Goal: Check status

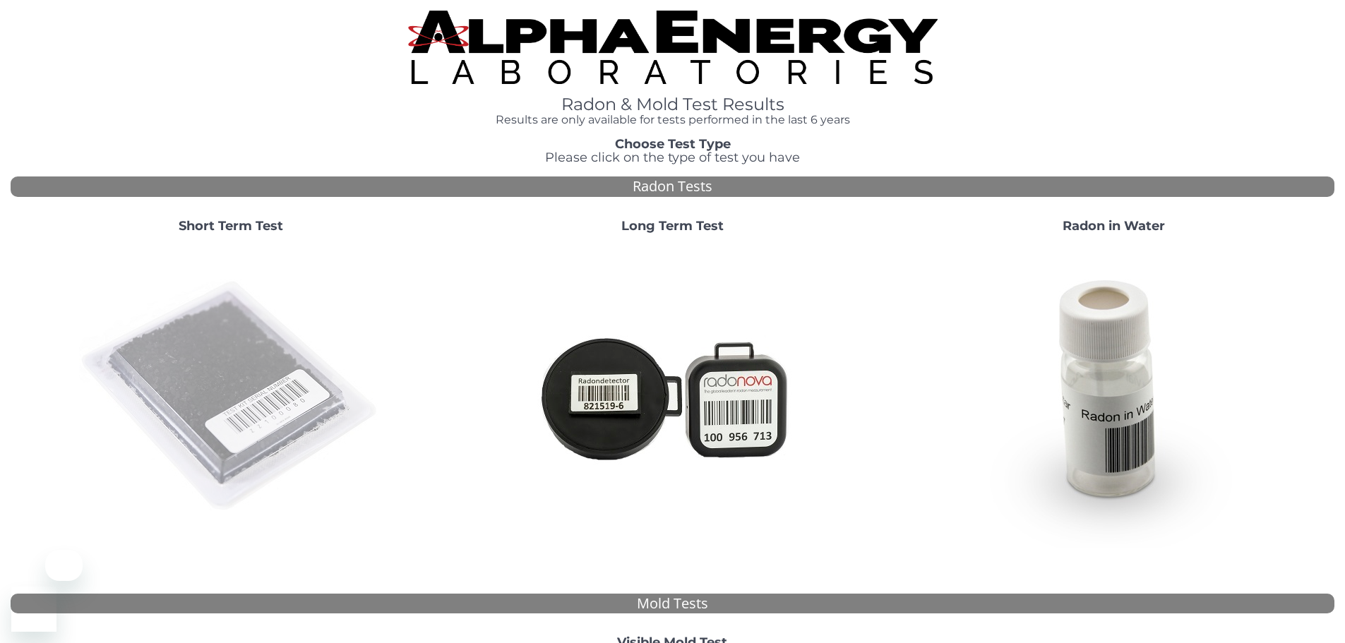
click at [266, 306] on img at bounding box center [231, 397] width 304 height 304
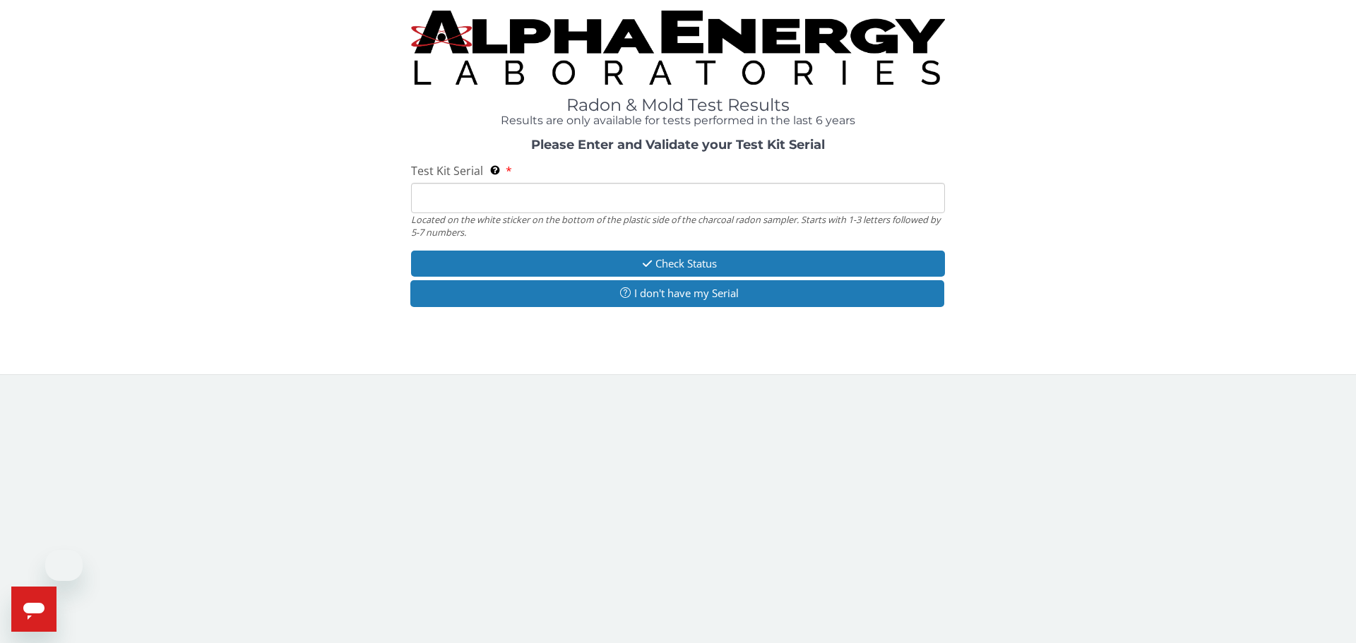
drag, startPoint x: 500, startPoint y: 203, endPoint x: 510, endPoint y: 213, distance: 14.0
click at [500, 203] on input "Test Kit Serial Located on the white sticker on the bottom of the plastic side …" at bounding box center [678, 198] width 534 height 30
paste input "AA751341"
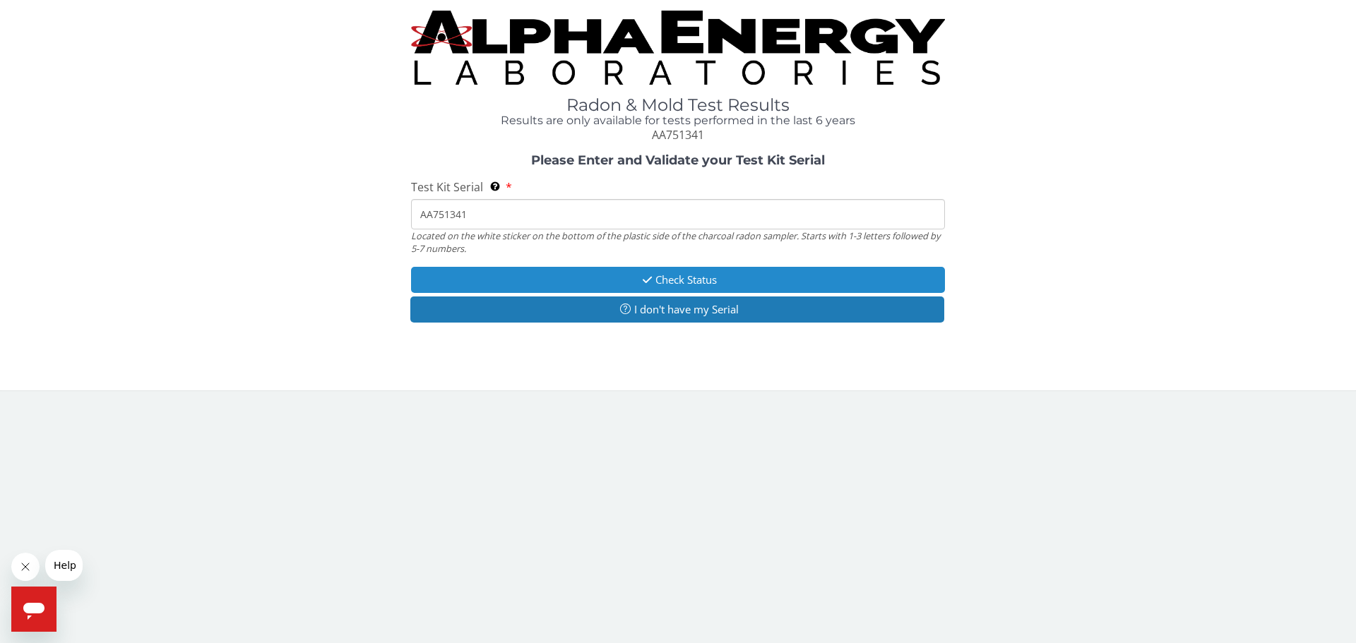
type input "AA751341"
click at [626, 270] on button "Check Status" at bounding box center [678, 280] width 534 height 26
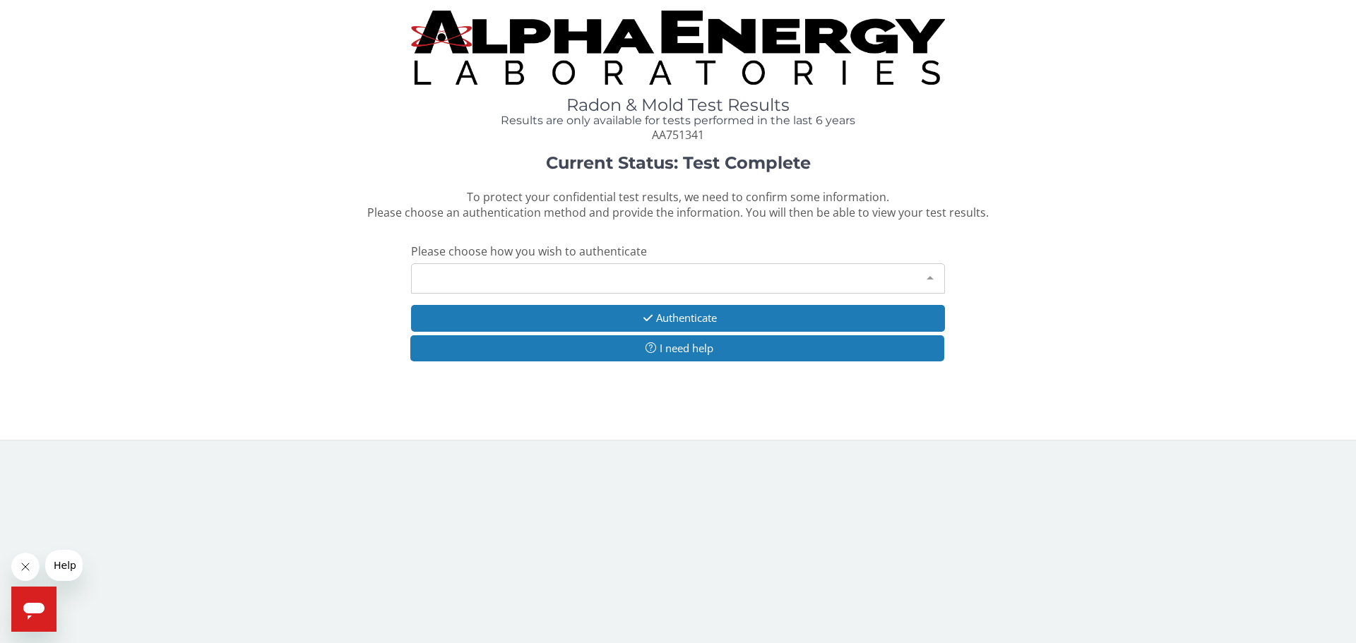
click at [549, 270] on div "Please make a selection" at bounding box center [678, 278] width 534 height 30
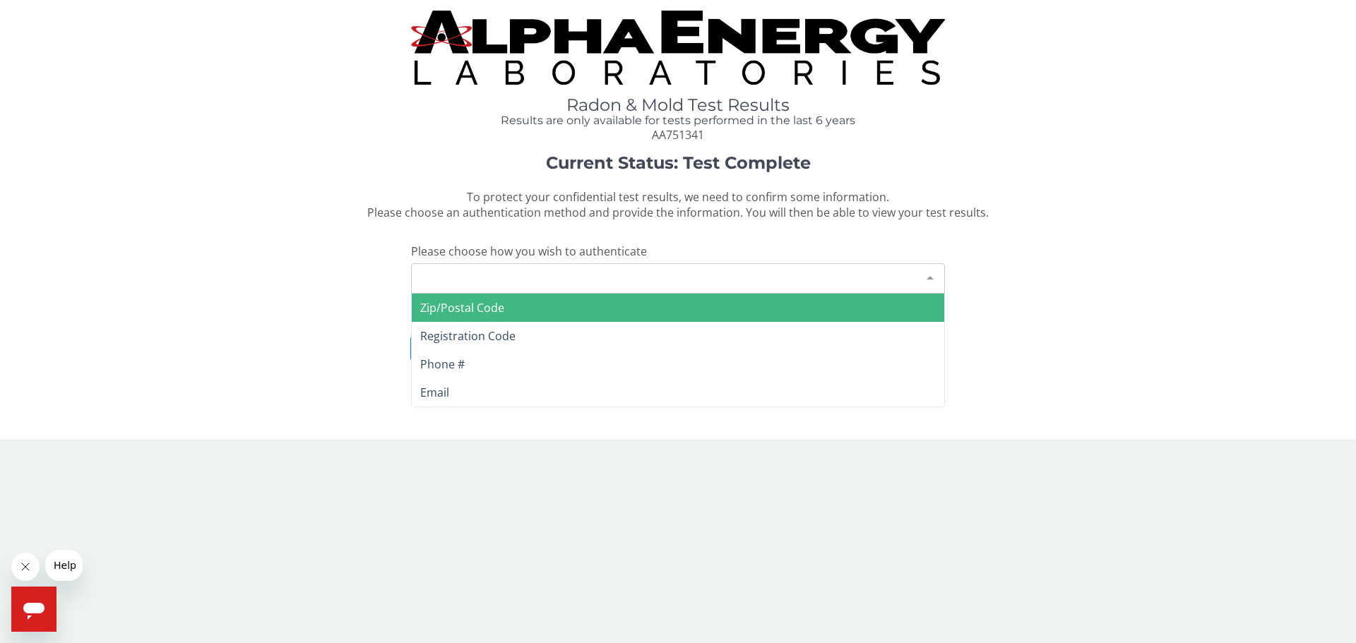
click at [541, 309] on span "Zip/Postal Code" at bounding box center [678, 308] width 532 height 28
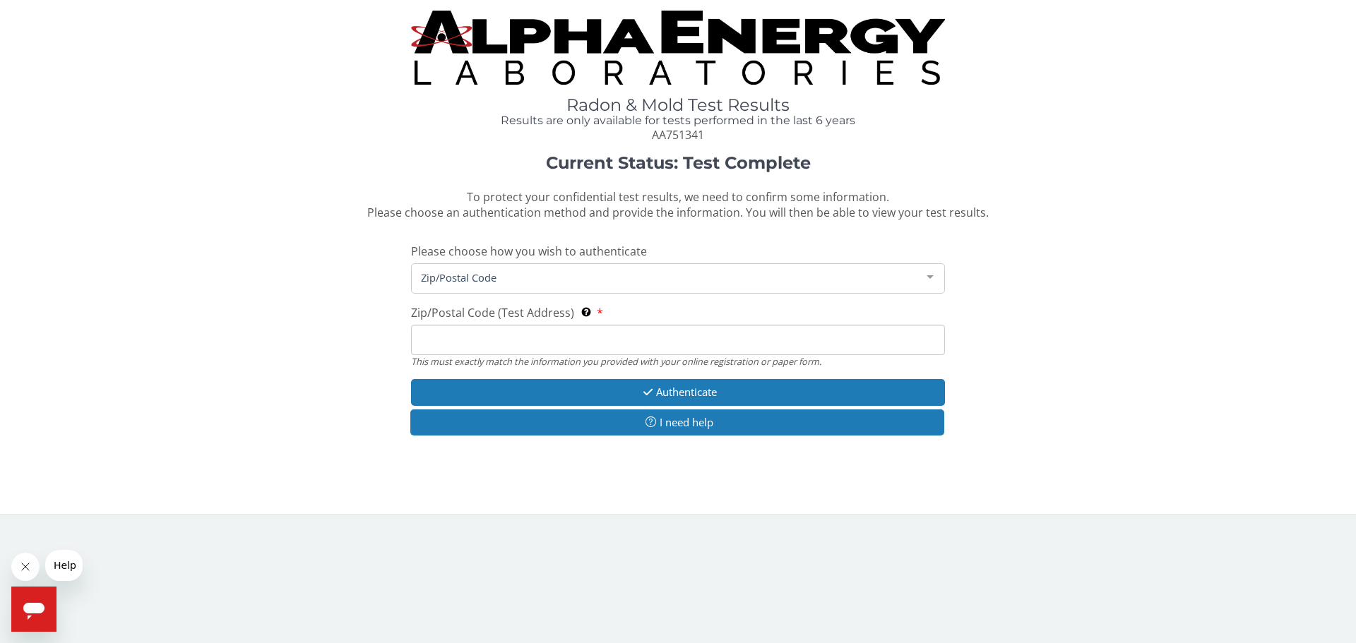
click at [490, 347] on input "Zip/Postal Code (Test Address) This must exactly match the information you prov…" at bounding box center [678, 340] width 534 height 30
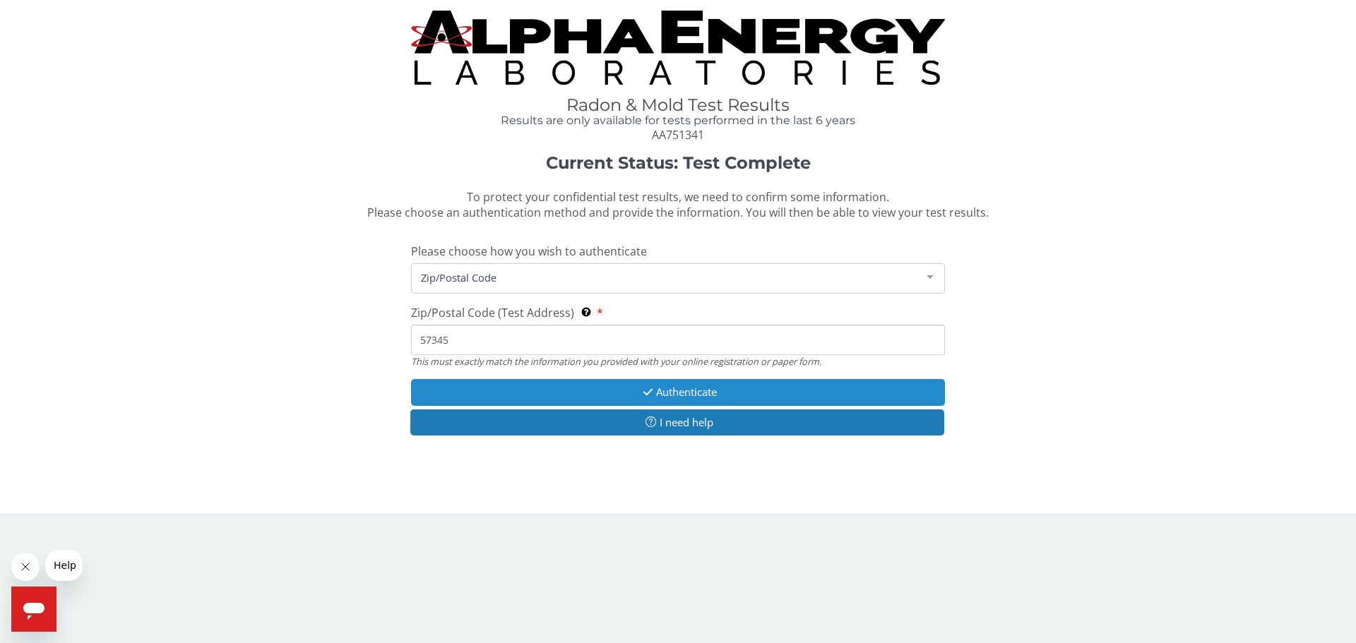
click at [660, 388] on button "Authenticate" at bounding box center [678, 392] width 534 height 26
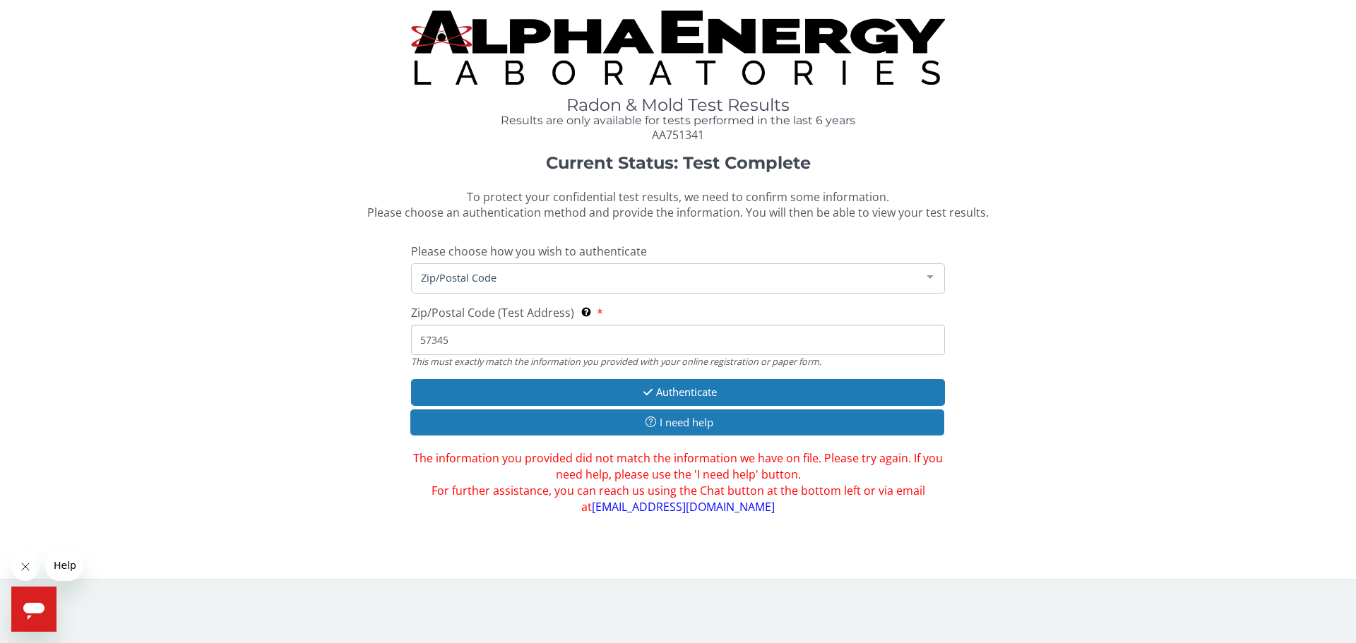
drag, startPoint x: 495, startPoint y: 338, endPoint x: 186, endPoint y: 332, distance: 309.4
click at [186, 332] on div "Current Status: Test Complete To protect your confidential test results, we nee…" at bounding box center [678, 334] width 1335 height 361
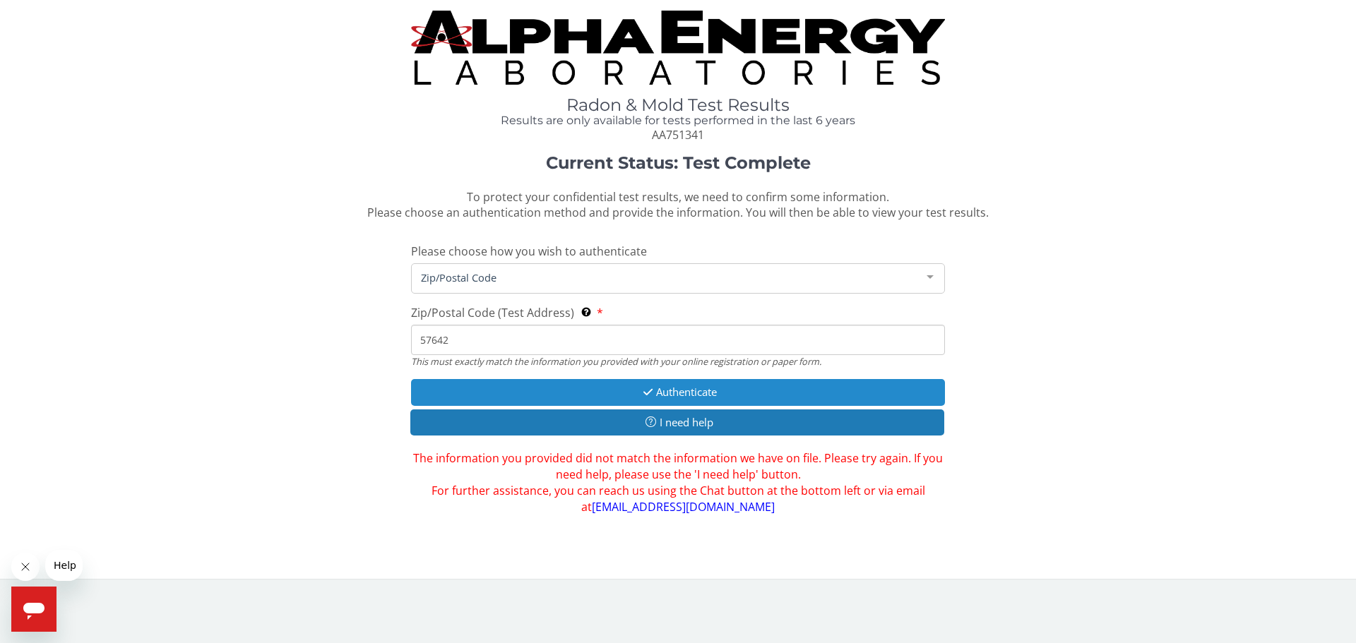
type input "57642"
click at [710, 390] on button "Authenticate" at bounding box center [678, 392] width 534 height 26
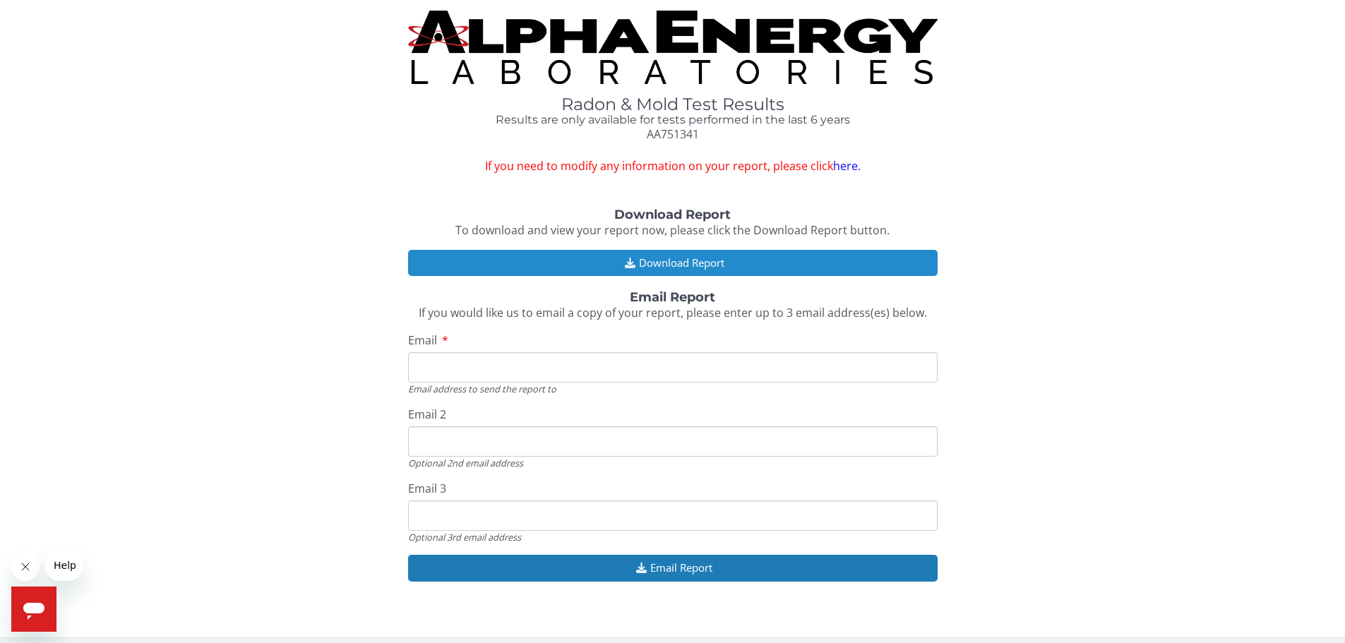
click at [716, 274] on button "Download Report" at bounding box center [673, 263] width 530 height 26
